Goal: Find specific page/section: Find specific page/section

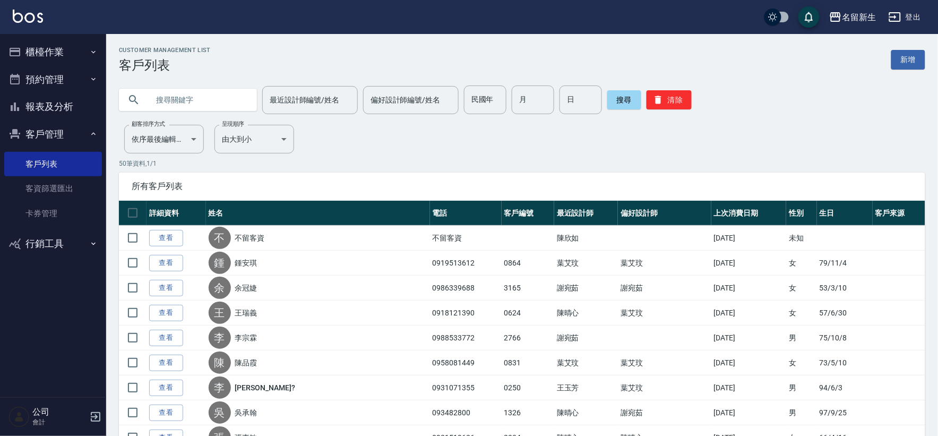
drag, startPoint x: 0, startPoint y: 0, endPoint x: 698, endPoint y: 63, distance: 701.1
click at [698, 63] on div "Customer Management List 客戶列表 新增" at bounding box center [522, 60] width 807 height 26
click at [46, 125] on button "客戶管理" at bounding box center [53, 135] width 98 height 28
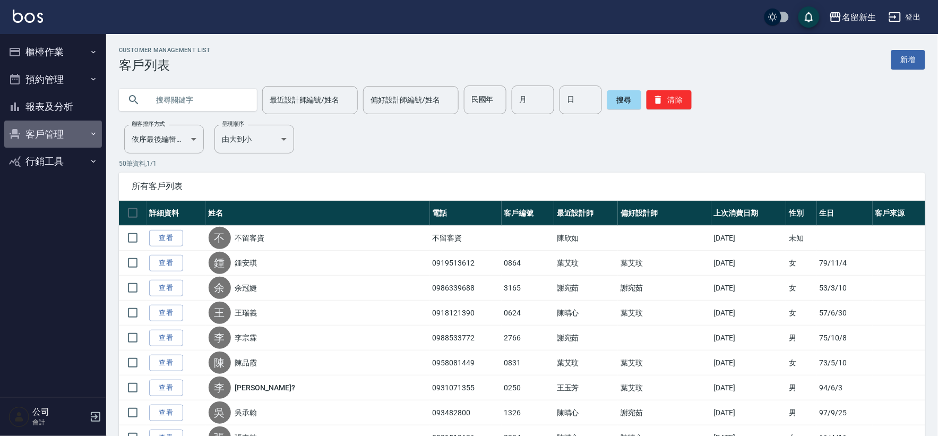
click at [59, 126] on button "客戶管理" at bounding box center [53, 135] width 98 height 28
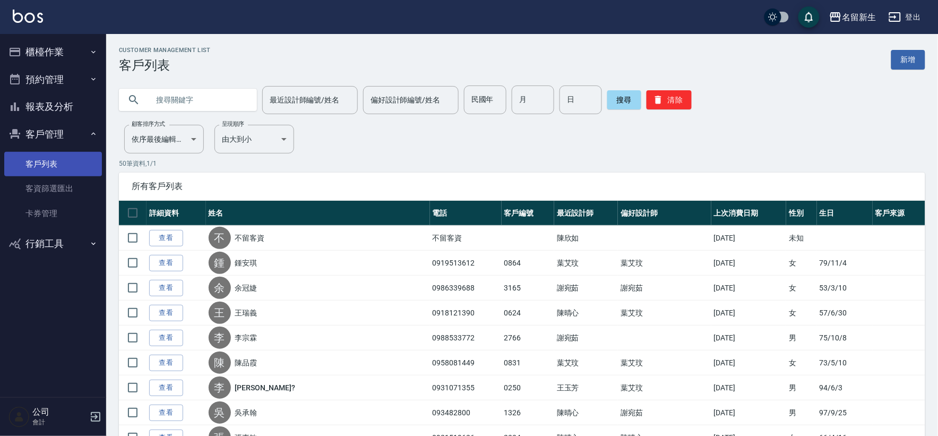
click at [58, 161] on link "客戶列表" at bounding box center [53, 164] width 98 height 24
click at [60, 133] on button "客戶管理" at bounding box center [53, 135] width 98 height 28
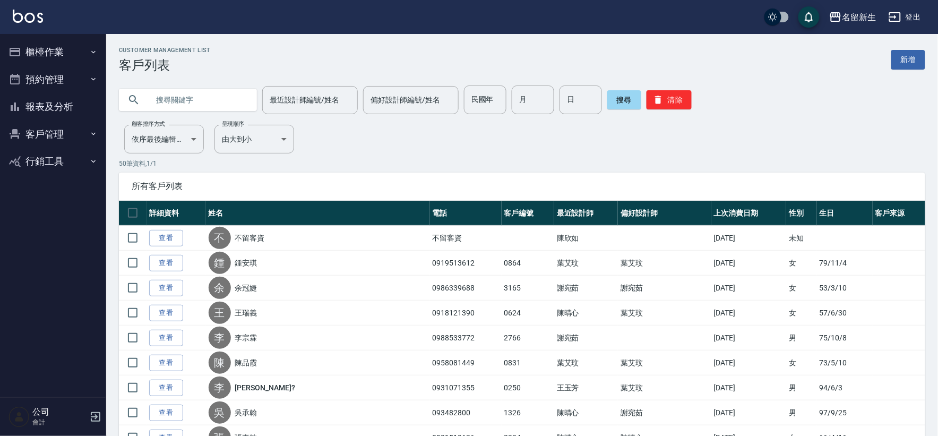
click at [59, 138] on button "客戶管理" at bounding box center [53, 135] width 98 height 28
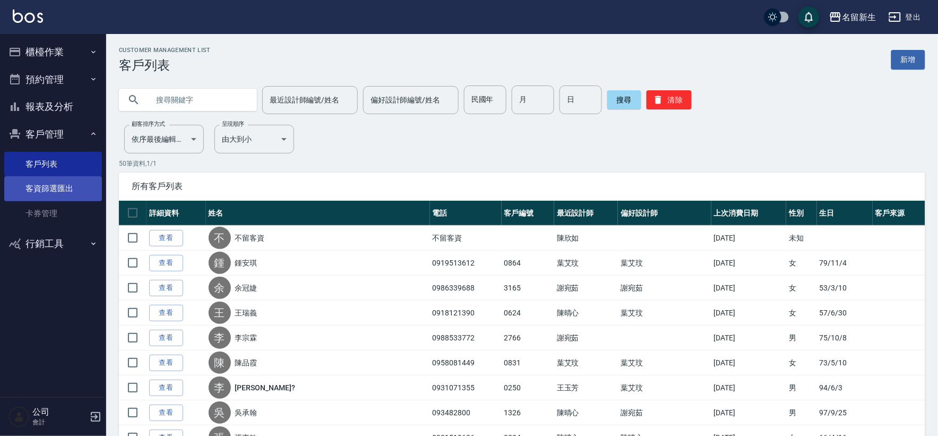
click at [43, 183] on link "客資篩選匯出" at bounding box center [53, 188] width 98 height 24
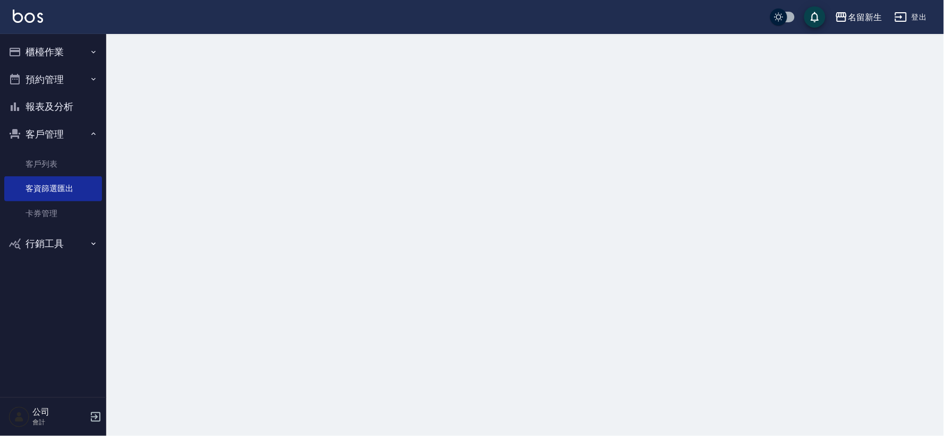
click at [49, 161] on link "客戶列表" at bounding box center [53, 164] width 98 height 24
